Goal: Use online tool/utility: Utilize a website feature to perform a specific function

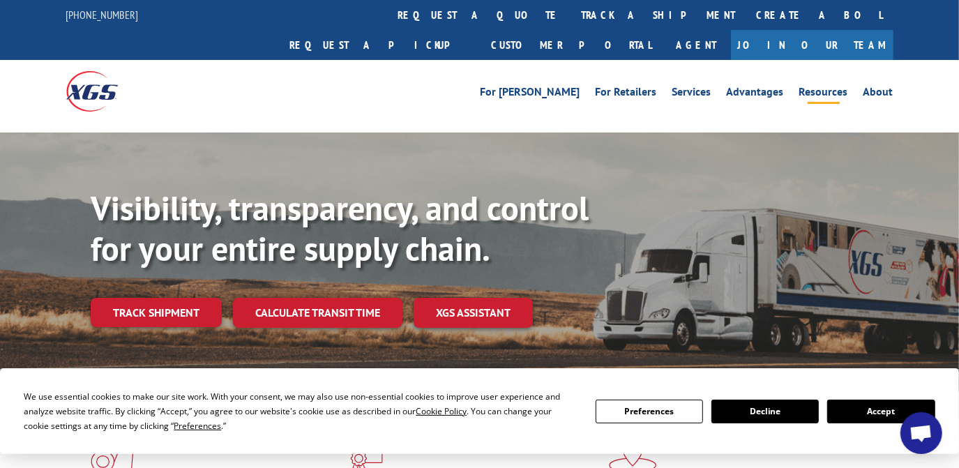
click at [825, 87] on link "Resources" at bounding box center [824, 94] width 49 height 15
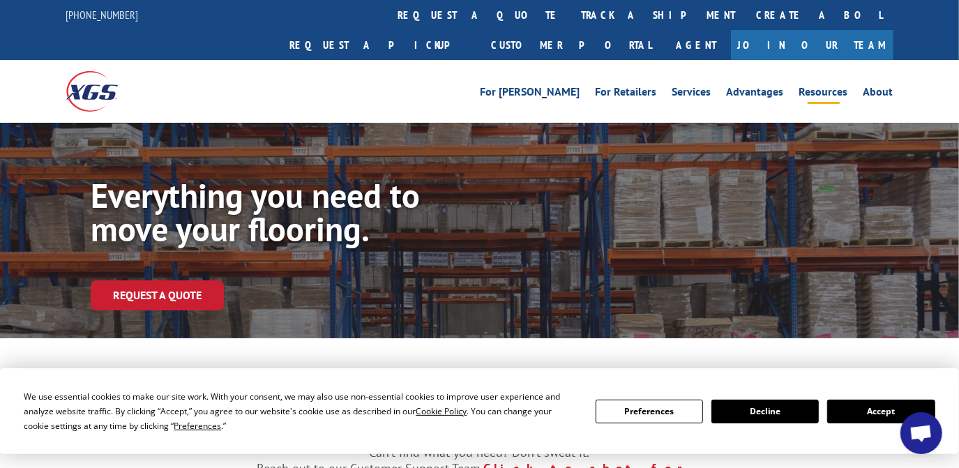
click at [98, 71] on img at bounding box center [92, 91] width 52 height 40
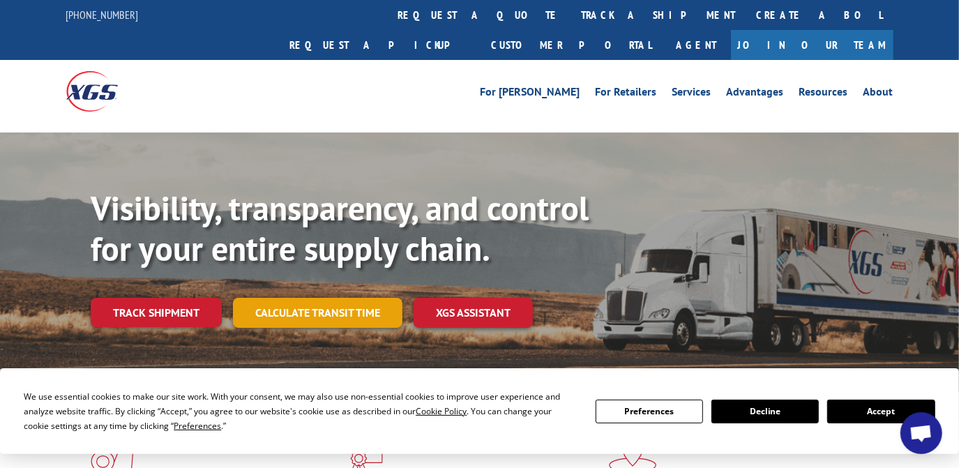
click at [357, 298] on link "Calculate transit time" at bounding box center [318, 313] width 170 height 30
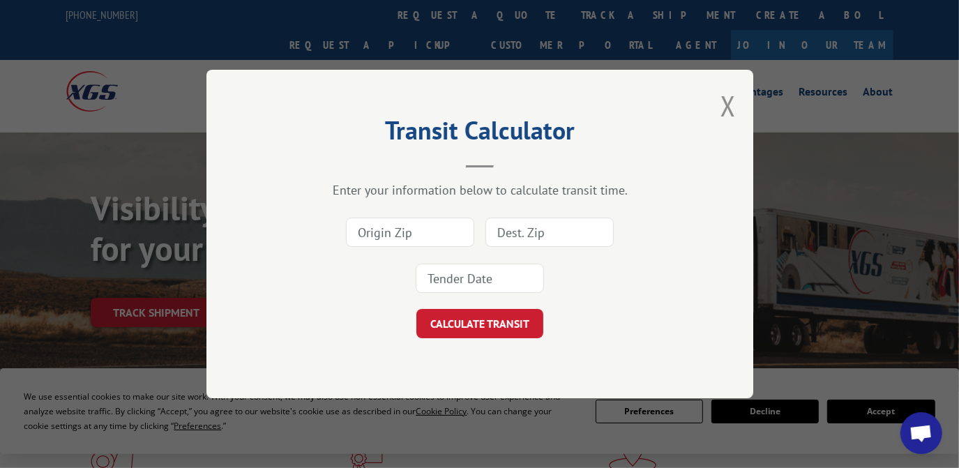
click at [430, 232] on input at bounding box center [410, 232] width 128 height 29
type input "30721"
click at [515, 233] on input at bounding box center [550, 232] width 128 height 29
type input "68128"
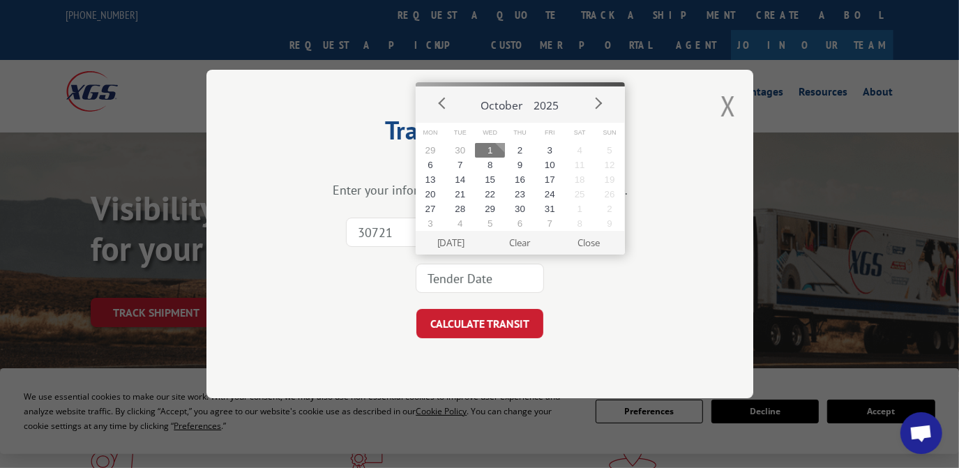
click at [472, 280] on input at bounding box center [480, 278] width 128 height 29
click at [491, 147] on button "1" at bounding box center [490, 150] width 30 height 15
type input "[DATE]"
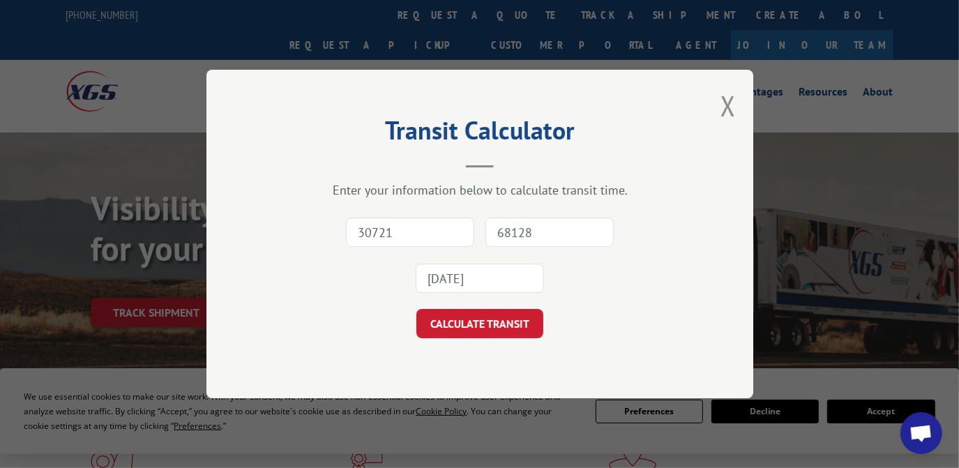
drag, startPoint x: 515, startPoint y: 324, endPoint x: 523, endPoint y: 326, distance: 7.8
click at [515, 324] on button "CALCULATE TRANSIT" at bounding box center [479, 323] width 127 height 29
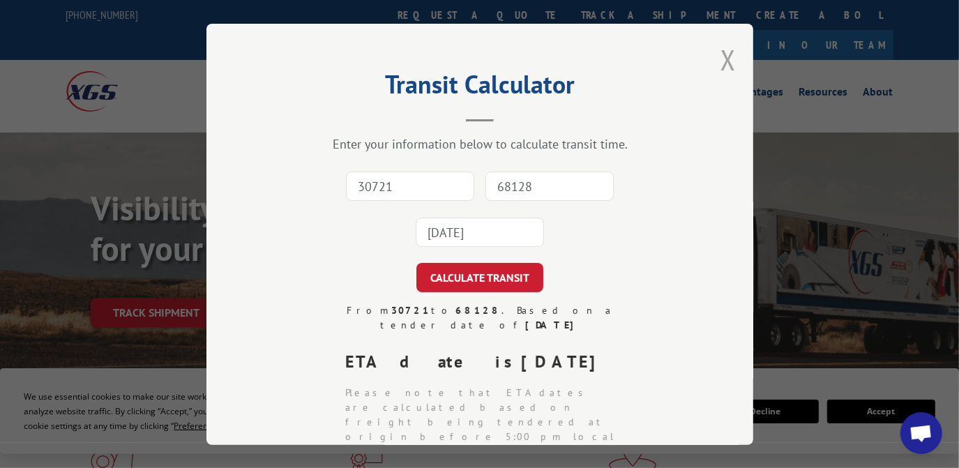
click at [726, 60] on button "Close modal" at bounding box center [728, 59] width 15 height 37
